Goal: Information Seeking & Learning: Learn about a topic

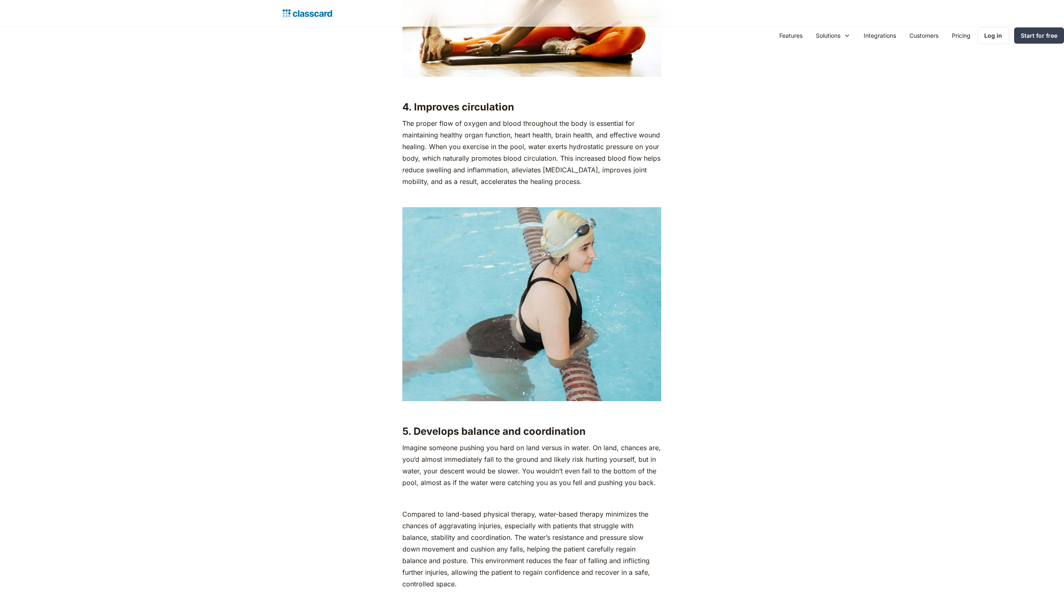
scroll to position [2921, 0]
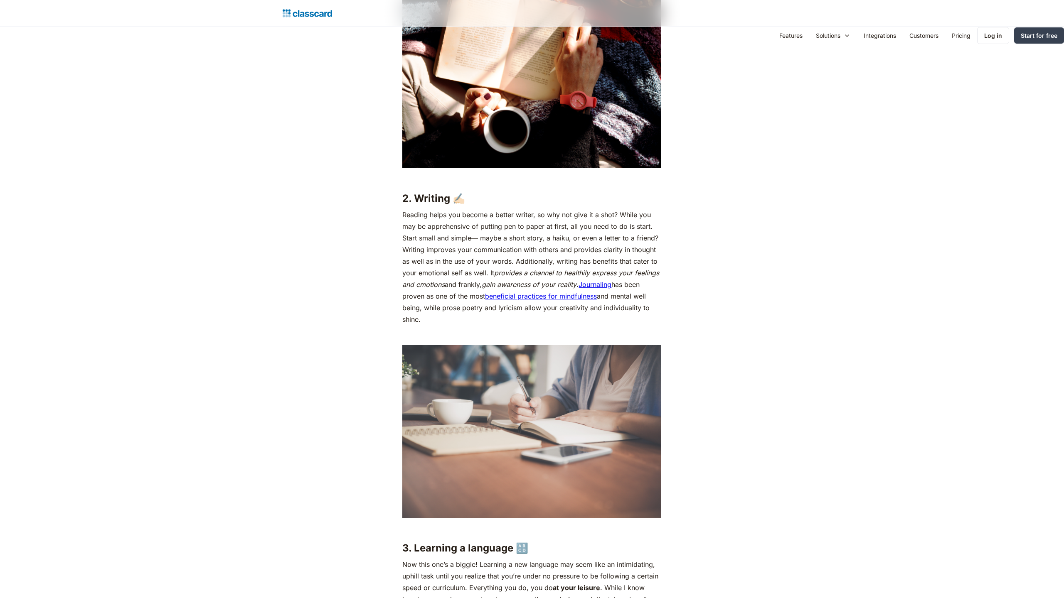
scroll to position [1690, 0]
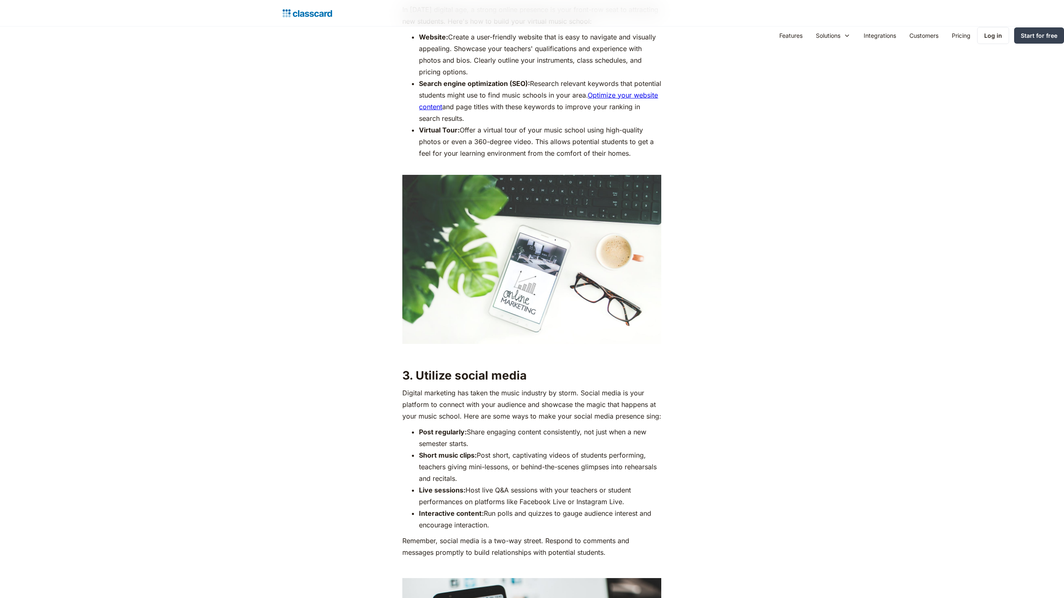
scroll to position [1690, 0]
